Goal: Task Accomplishment & Management: Manage account settings

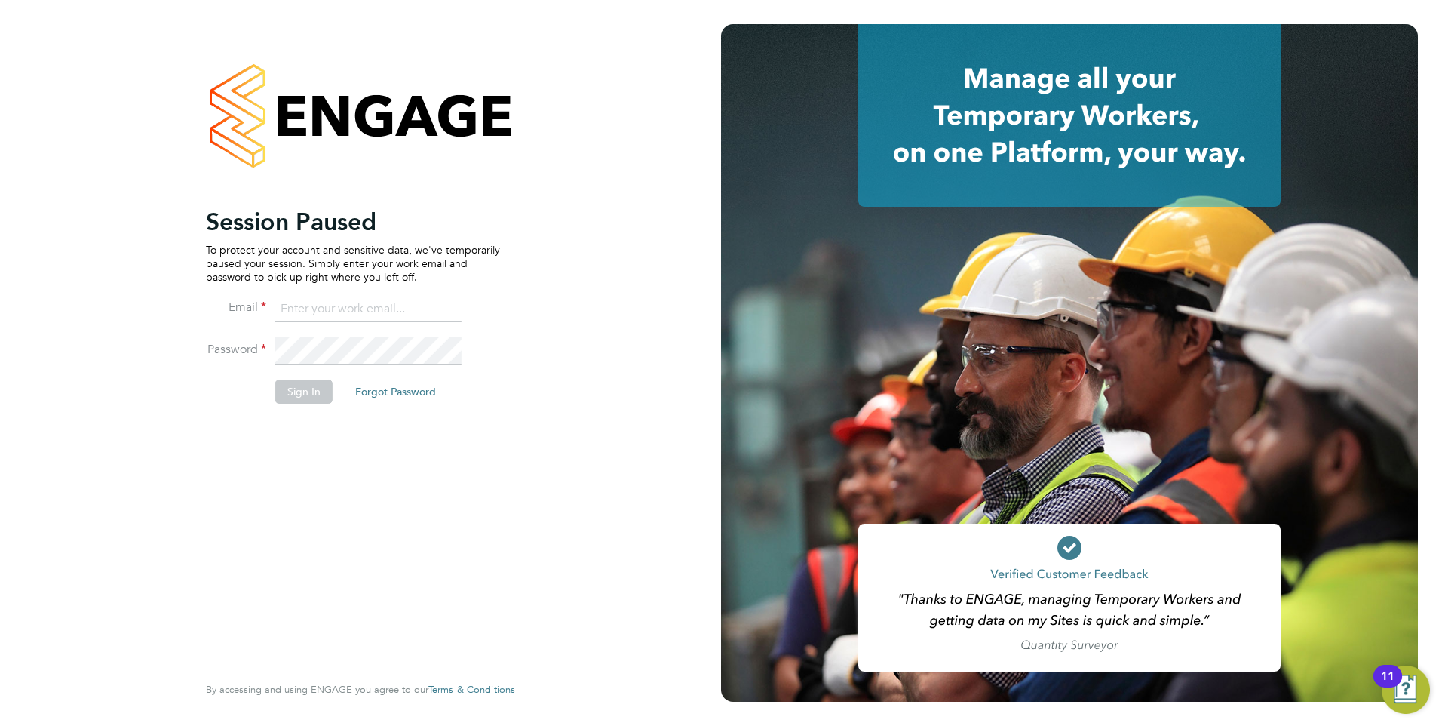
type input "mkuchina@fr-group.co.uk"
click at [323, 392] on button "Sign In" at bounding box center [303, 391] width 57 height 24
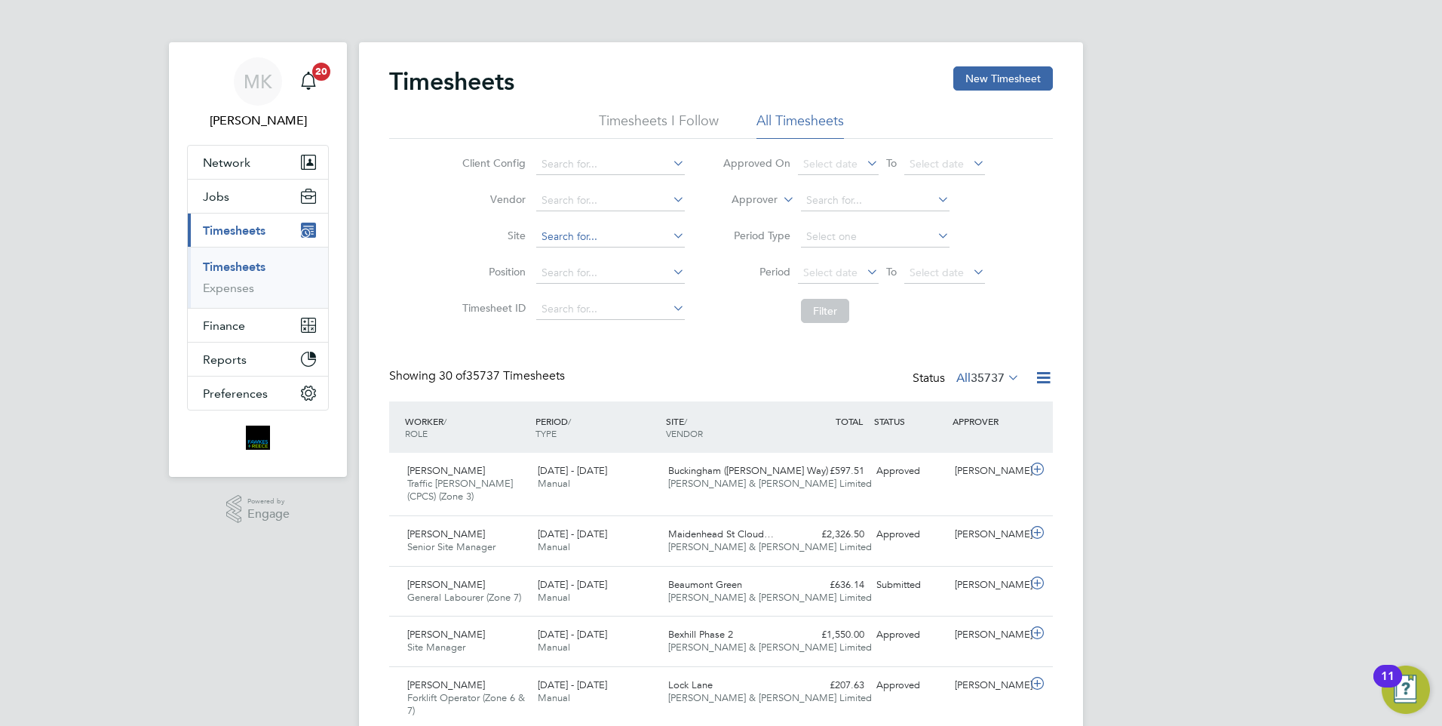
click at [578, 244] on input at bounding box center [610, 236] width 149 height 21
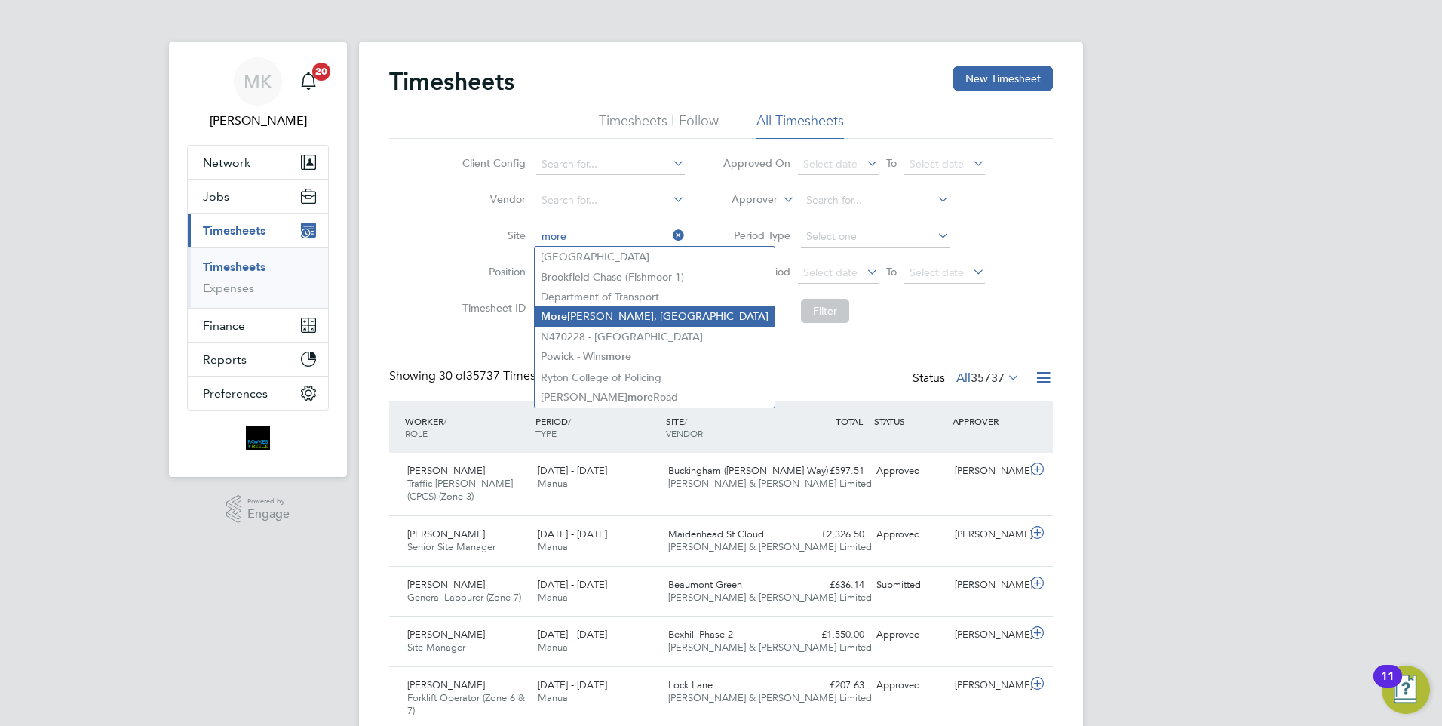
click at [591, 319] on li "More lla Woods, Lenham" at bounding box center [655, 316] width 240 height 20
type input "Morella Woods, Lenham"
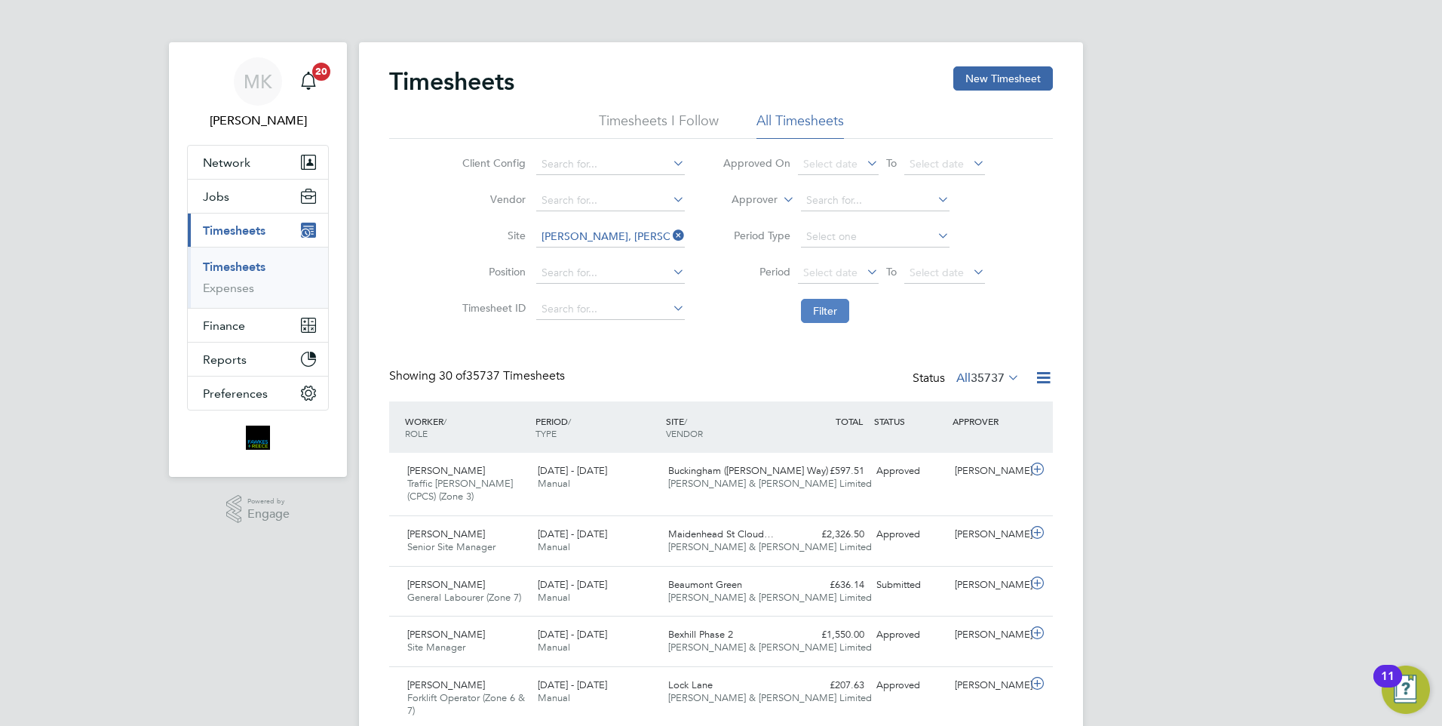
click at [829, 308] on button "Filter" at bounding box center [825, 311] width 48 height 24
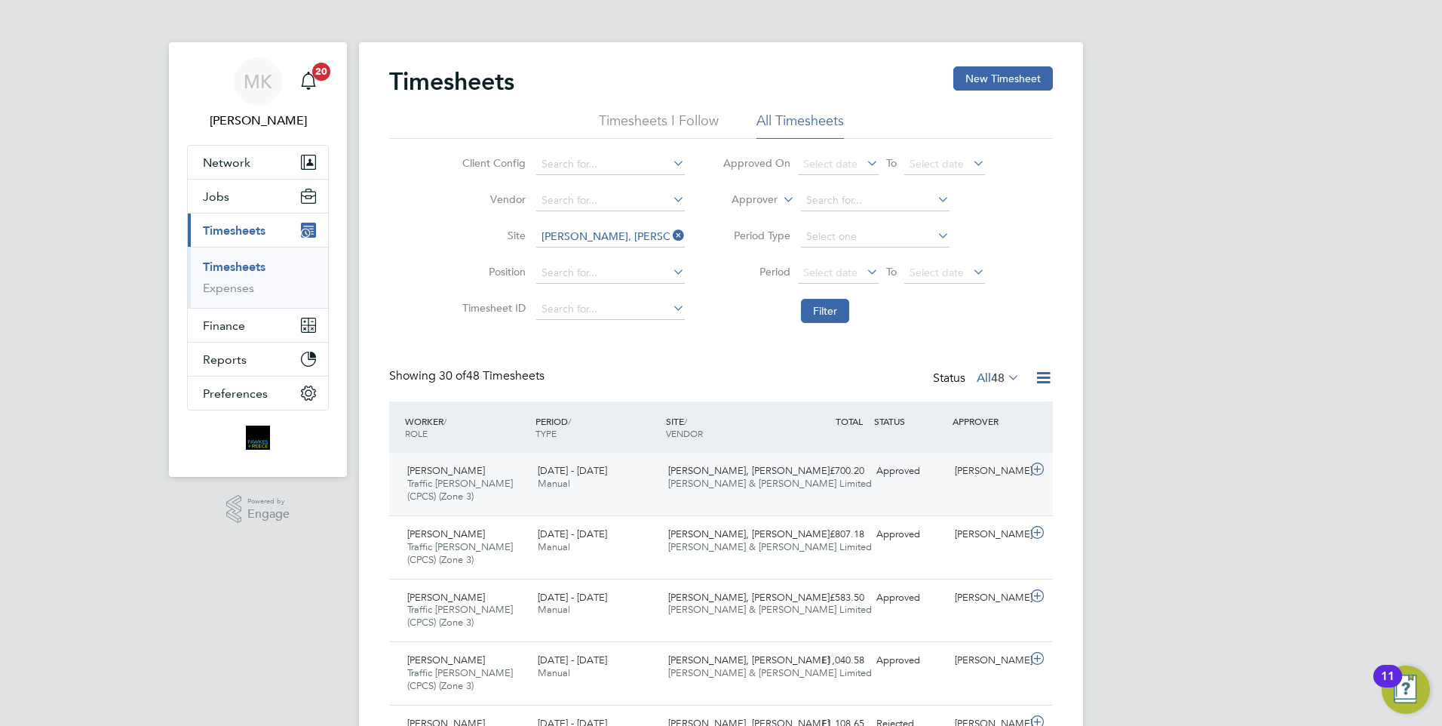
click at [698, 491] on div "Morella Woods, Lenham Fawkes & Reece Limited" at bounding box center [727, 478] width 130 height 38
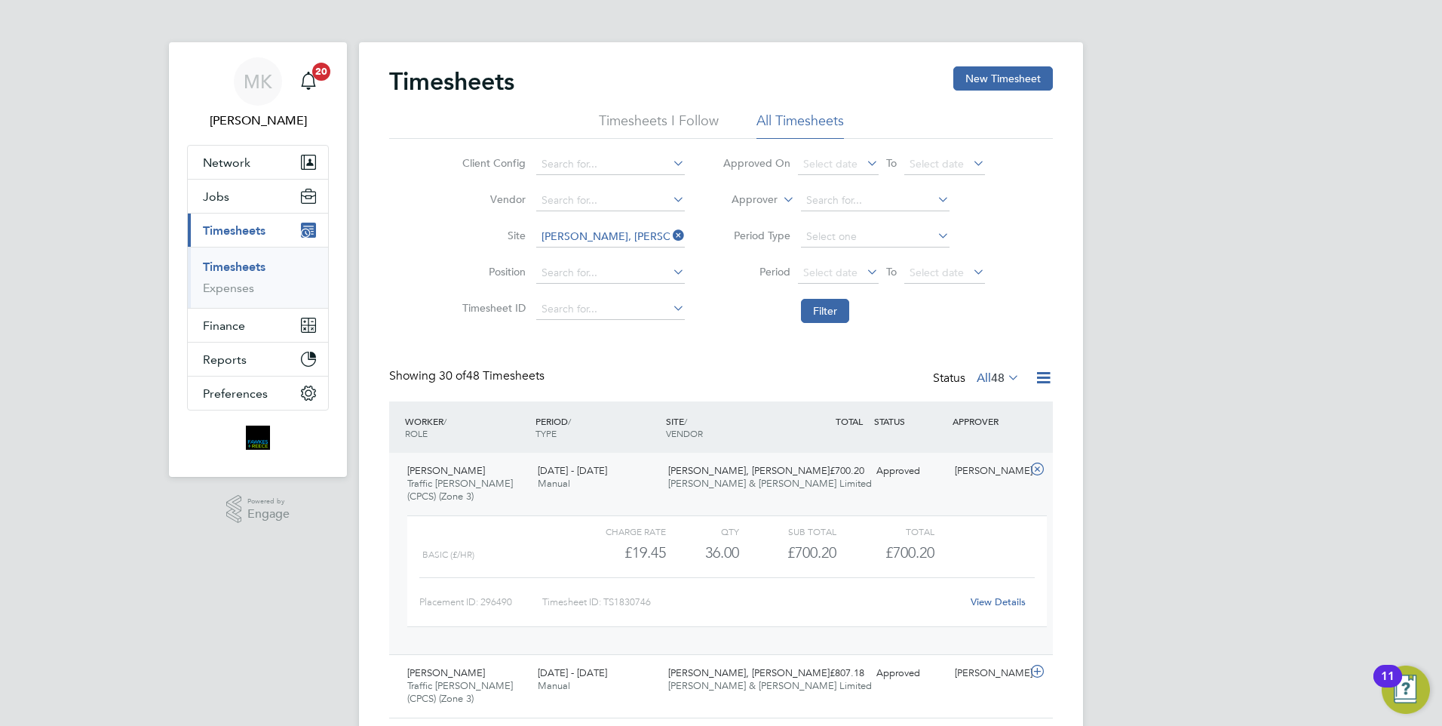
click at [995, 602] on link "View Details" at bounding box center [998, 601] width 55 height 13
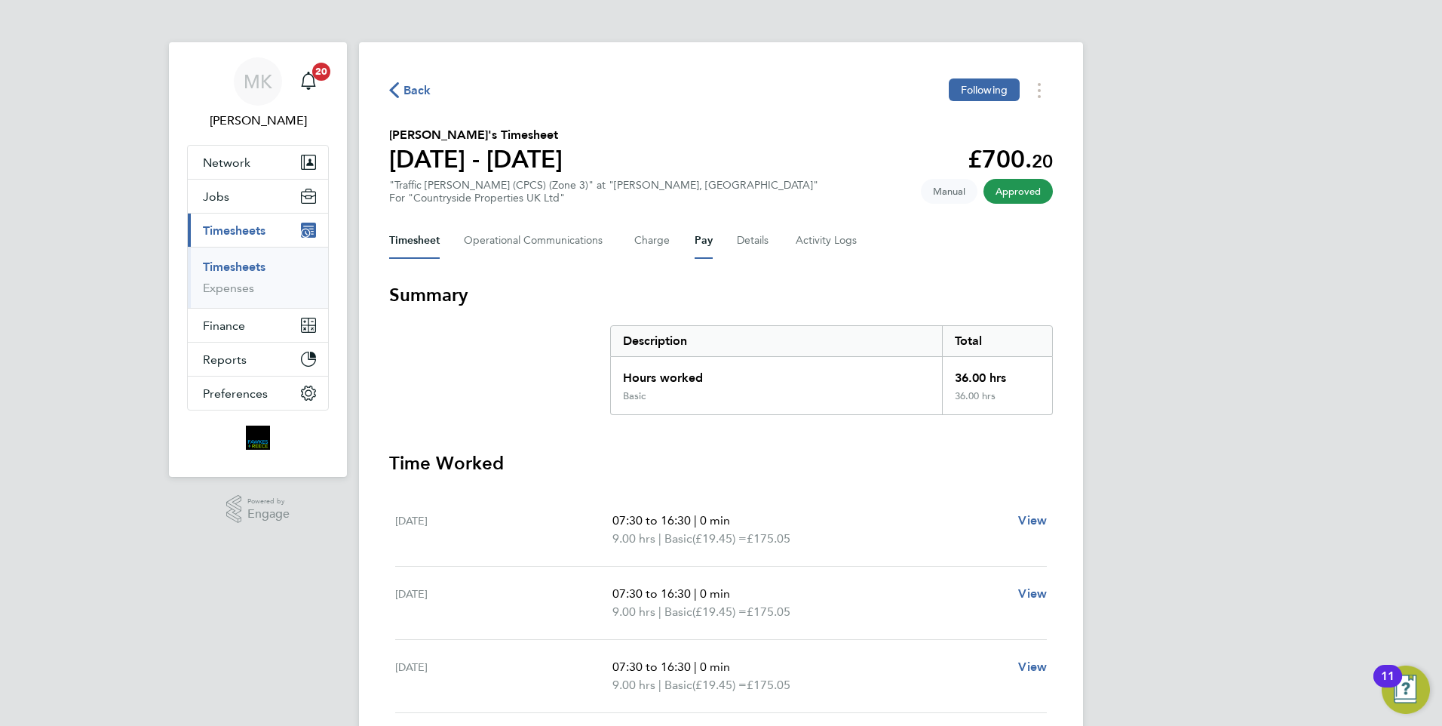
click at [695, 240] on button "Pay" at bounding box center [704, 240] width 18 height 36
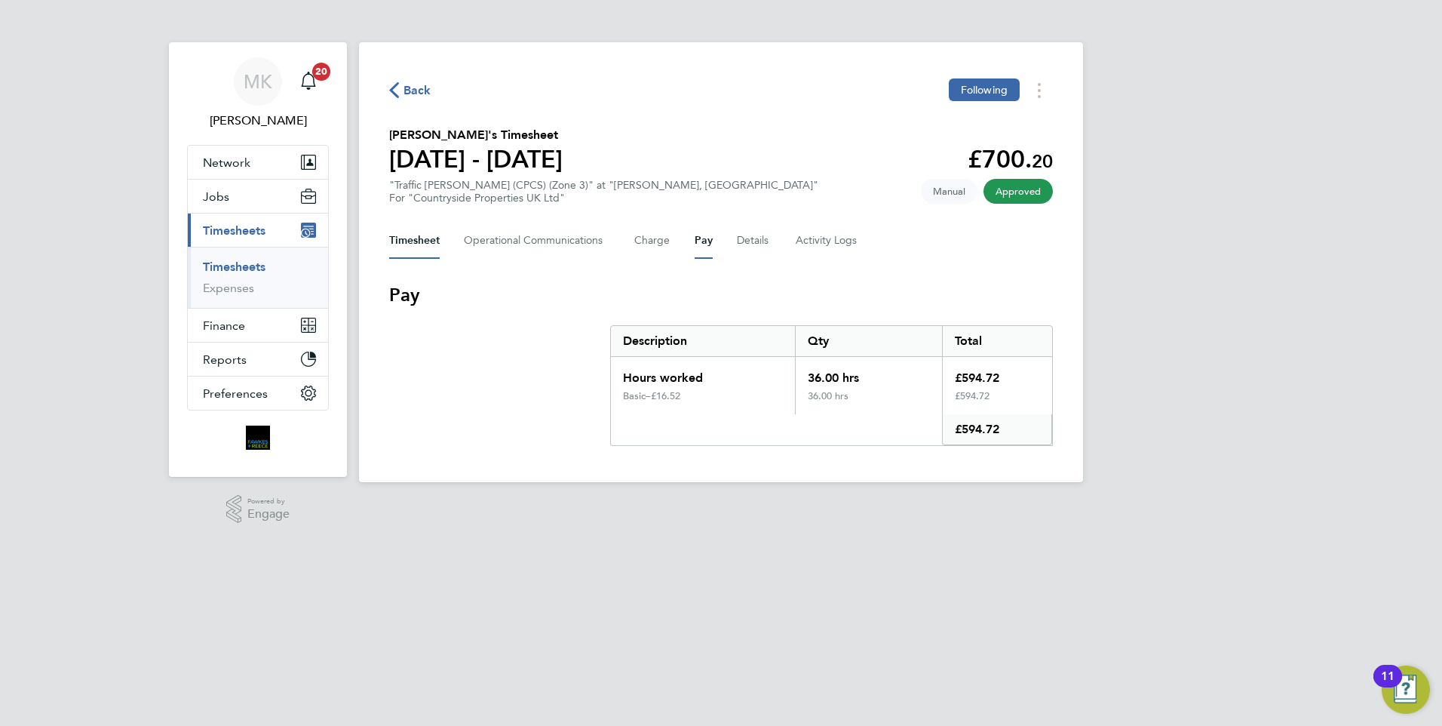
click at [416, 242] on button "Timesheet" at bounding box center [414, 240] width 51 height 36
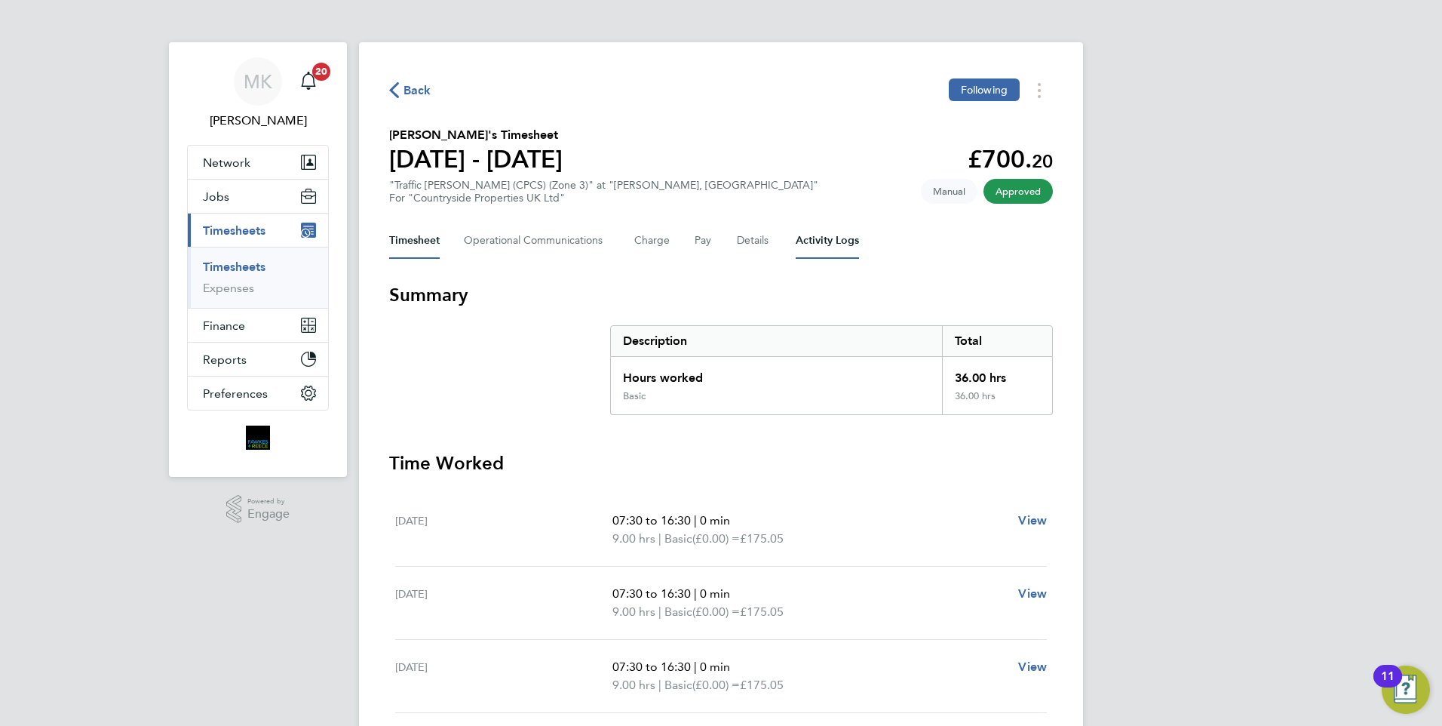
click at [814, 237] on Logs-tab "Activity Logs" at bounding box center [827, 240] width 63 height 36
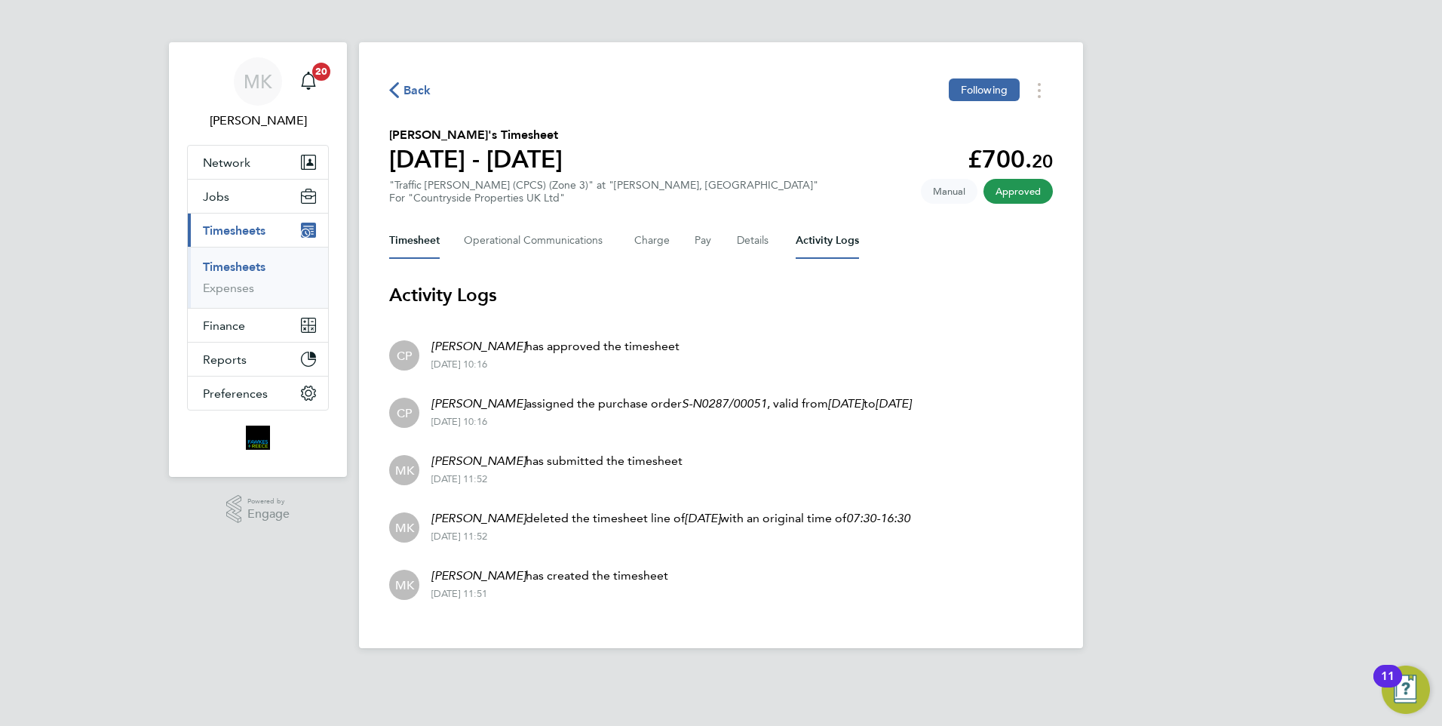
click at [427, 244] on button "Timesheet" at bounding box center [414, 240] width 51 height 36
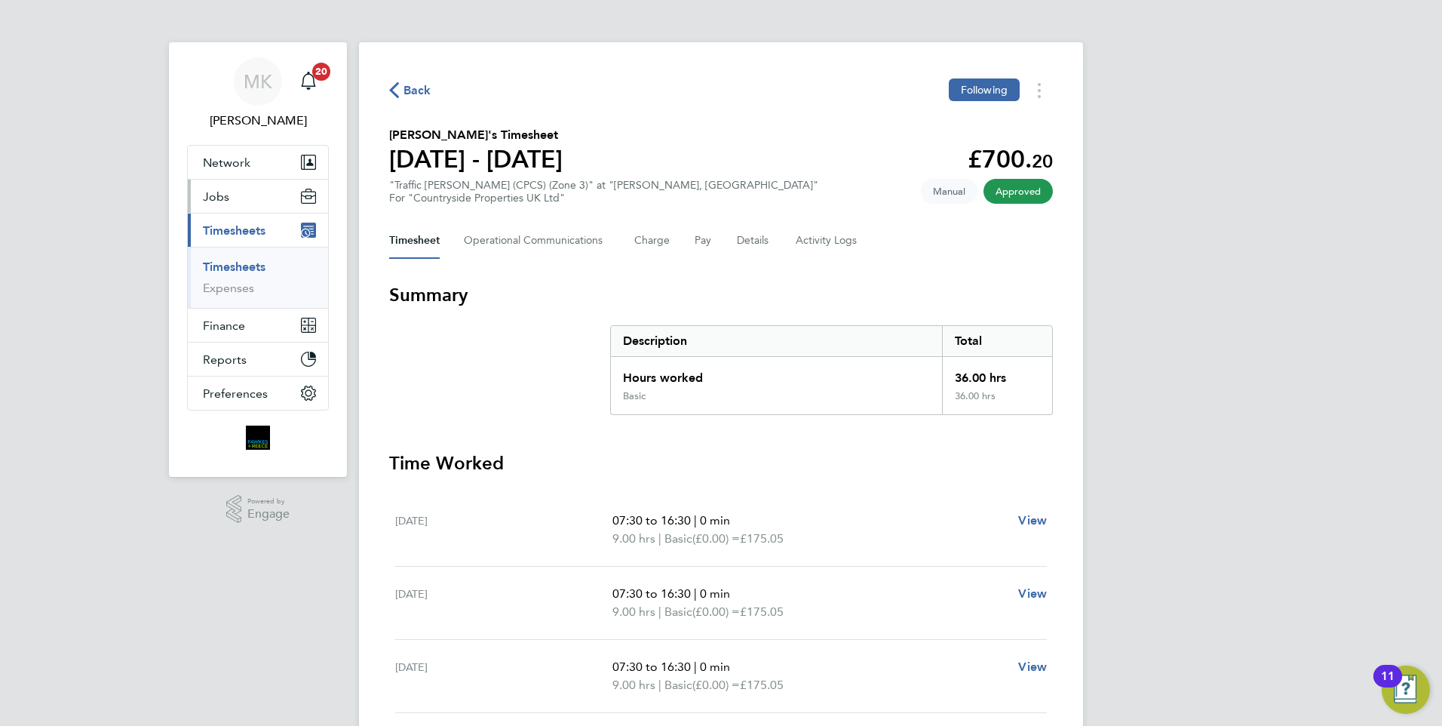
click at [234, 192] on button "Jobs" at bounding box center [258, 195] width 140 height 33
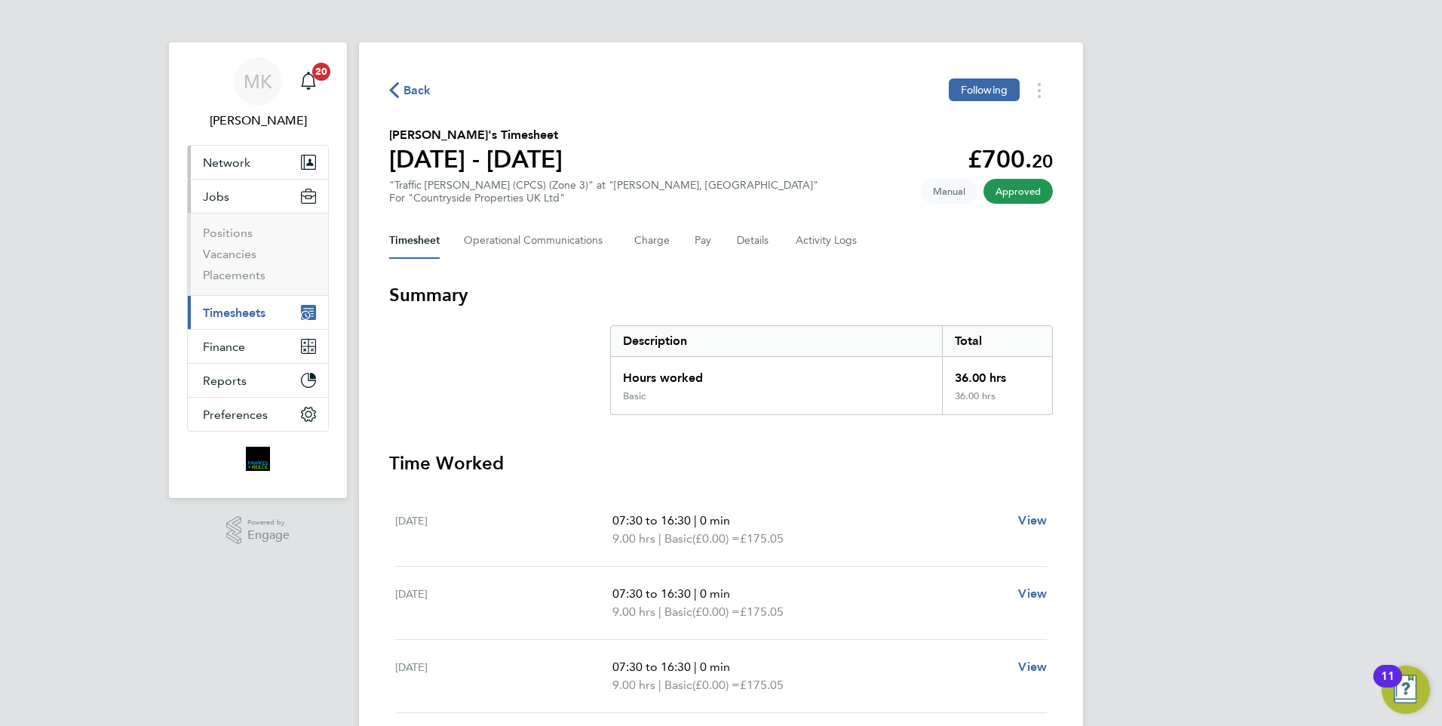
click at [241, 166] on span "Network" at bounding box center [227, 162] width 48 height 14
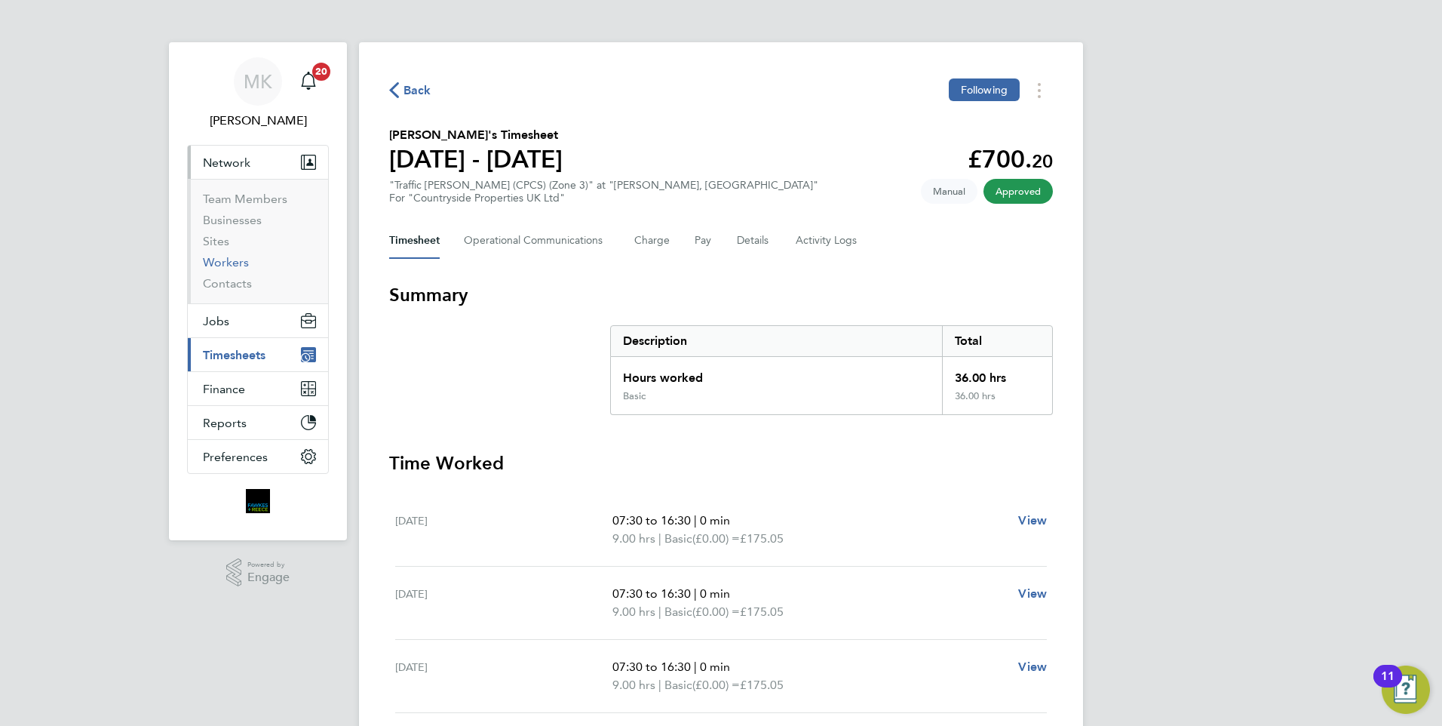
click at [233, 262] on link "Workers" at bounding box center [226, 262] width 46 height 14
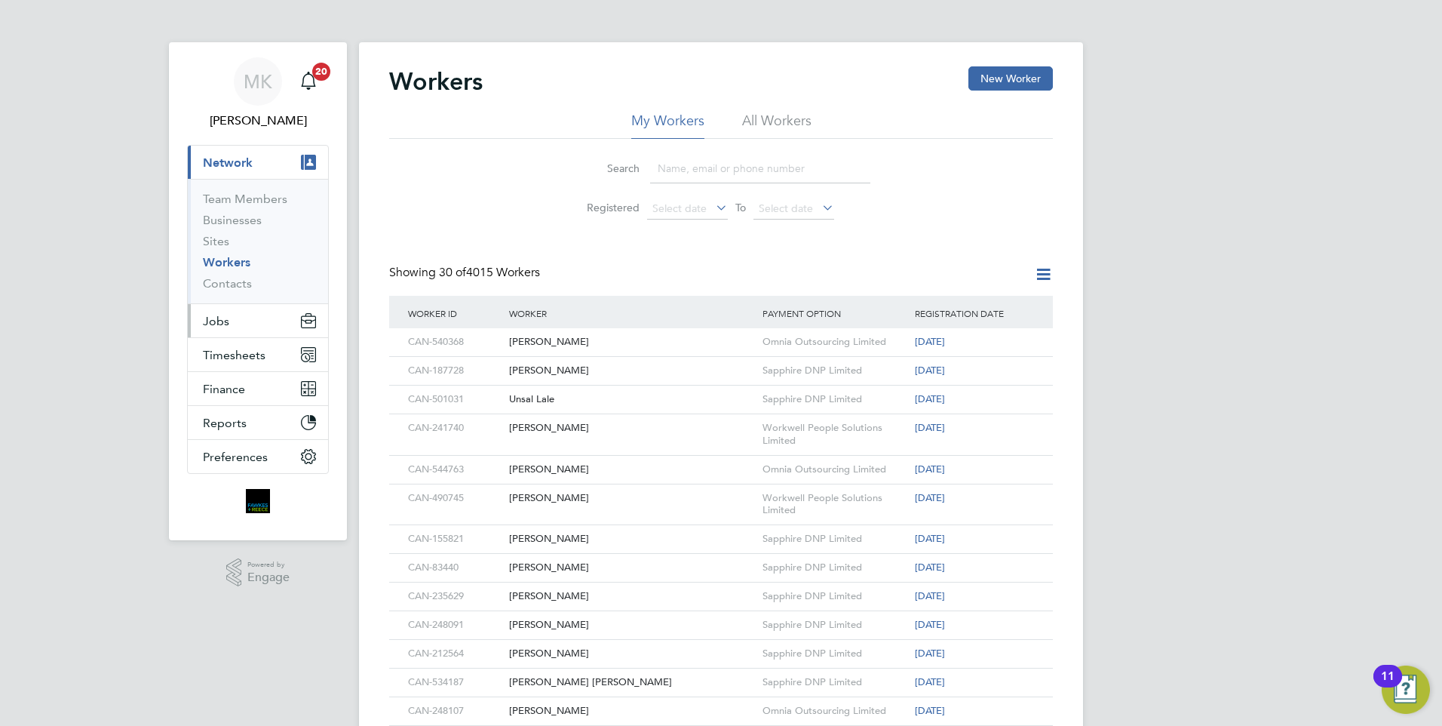
click at [213, 318] on span "Jobs" at bounding box center [216, 321] width 26 height 14
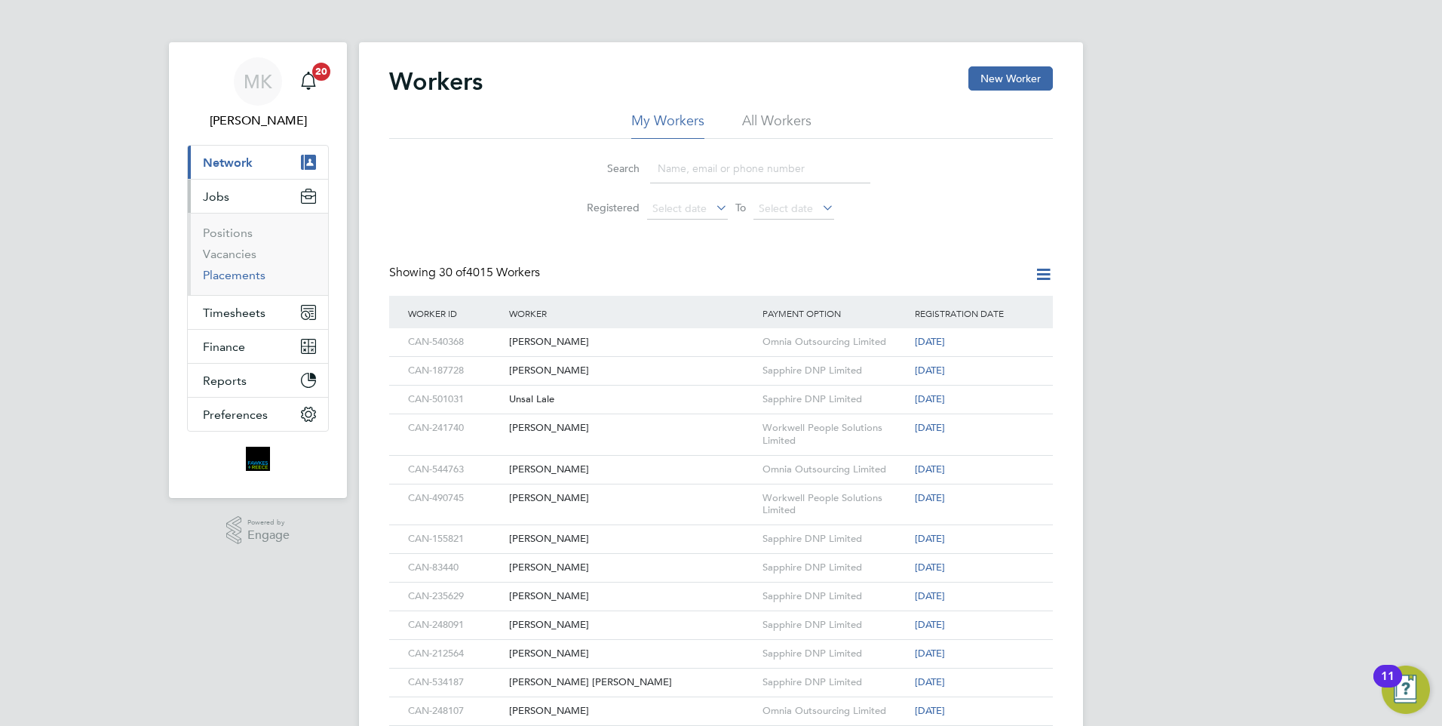
click at [232, 279] on link "Placements" at bounding box center [234, 275] width 63 height 14
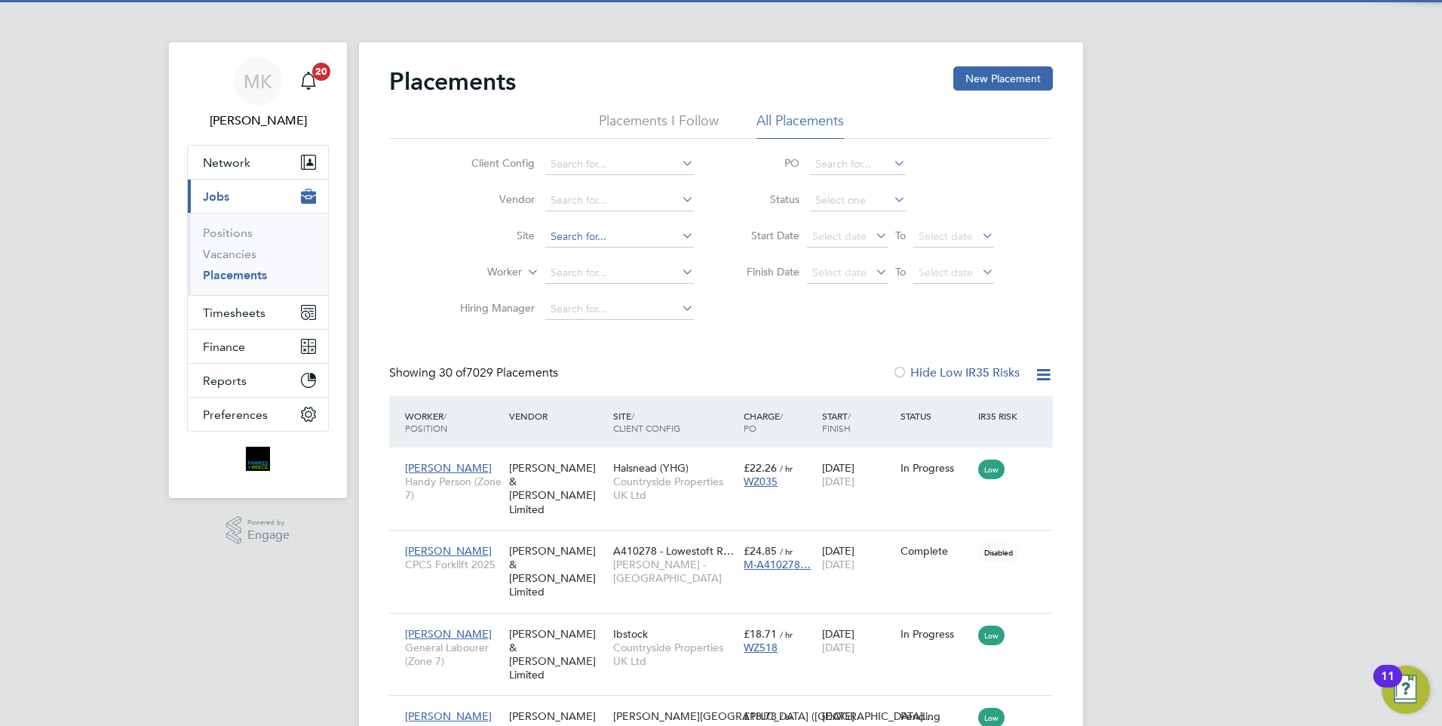
click at [585, 235] on input at bounding box center [619, 236] width 149 height 21
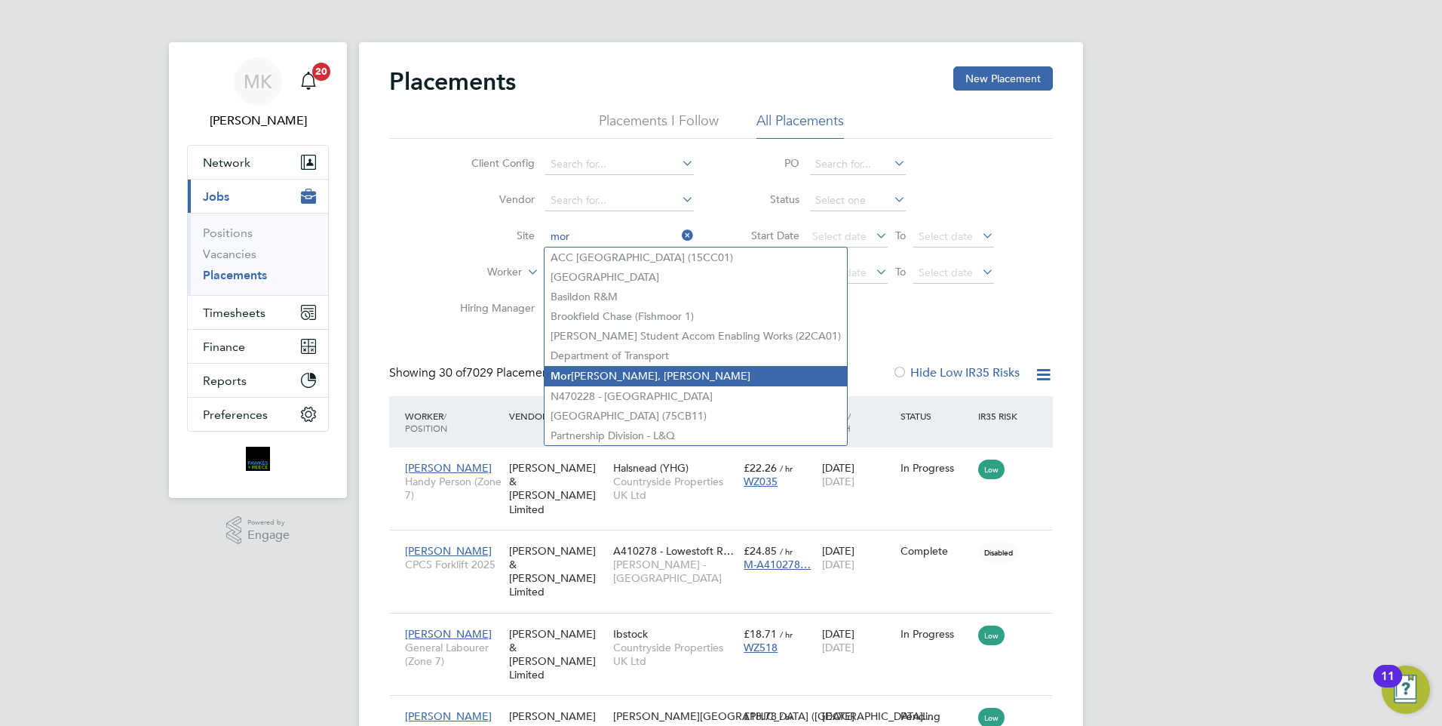
click at [595, 369] on li "Mor [PERSON_NAME], [PERSON_NAME]" at bounding box center [696, 376] width 302 height 20
type input "[PERSON_NAME], [PERSON_NAME]"
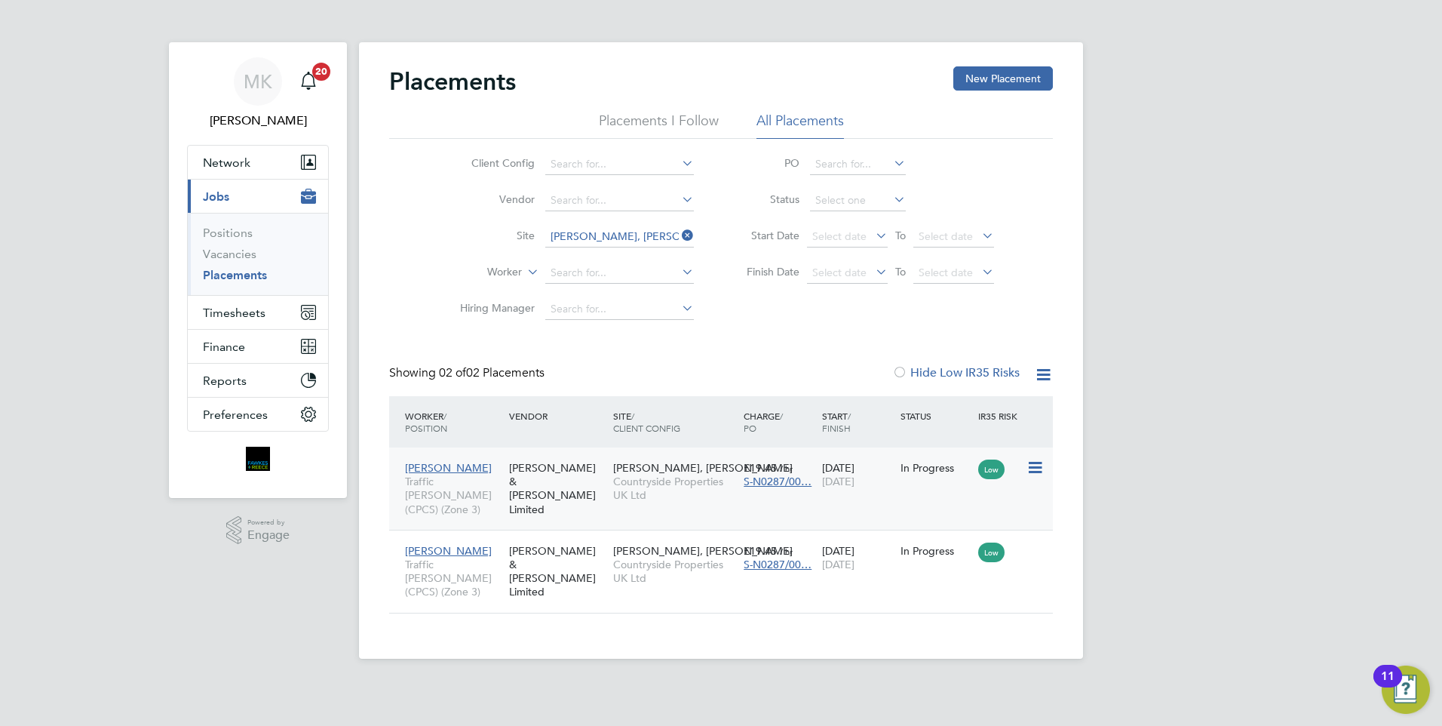
click at [634, 462] on span "[PERSON_NAME], [PERSON_NAME]" at bounding box center [702, 468] width 179 height 14
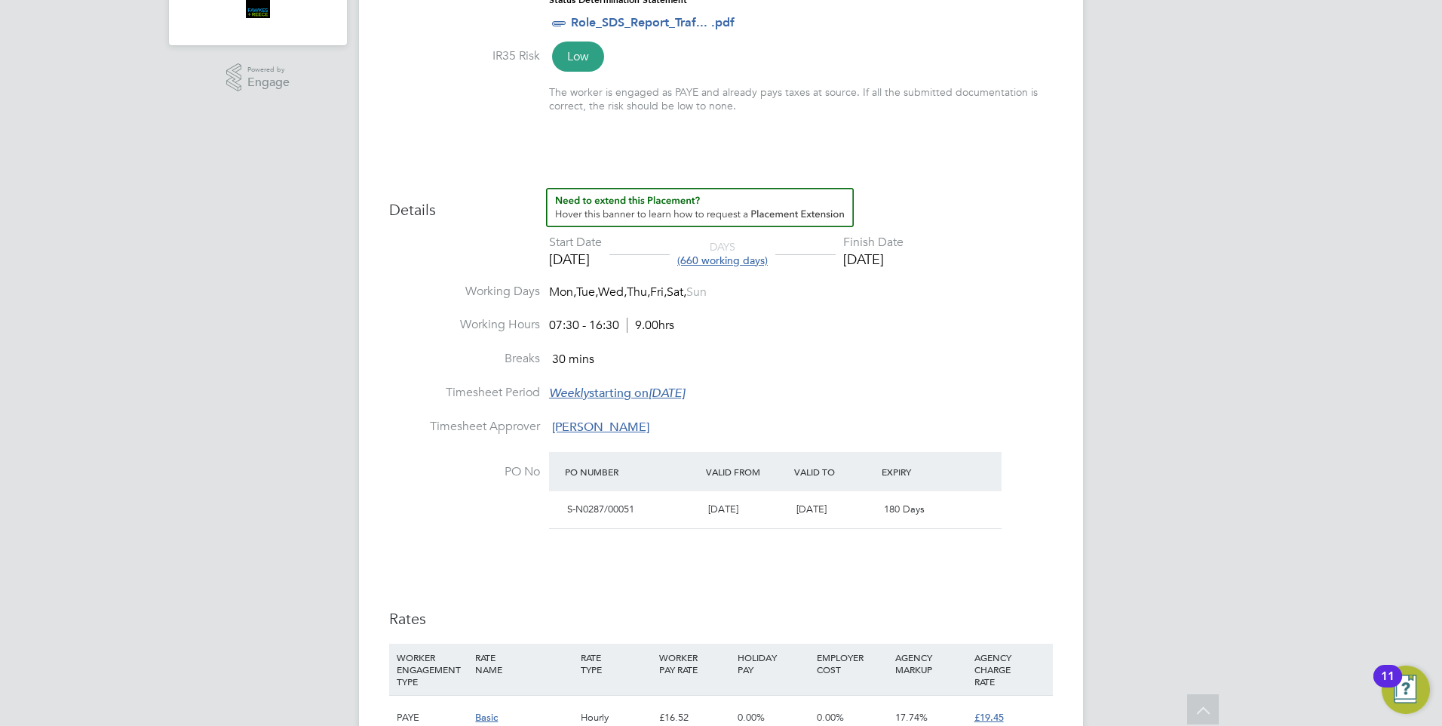
scroll to position [603, 0]
